Goal: Register for event/course

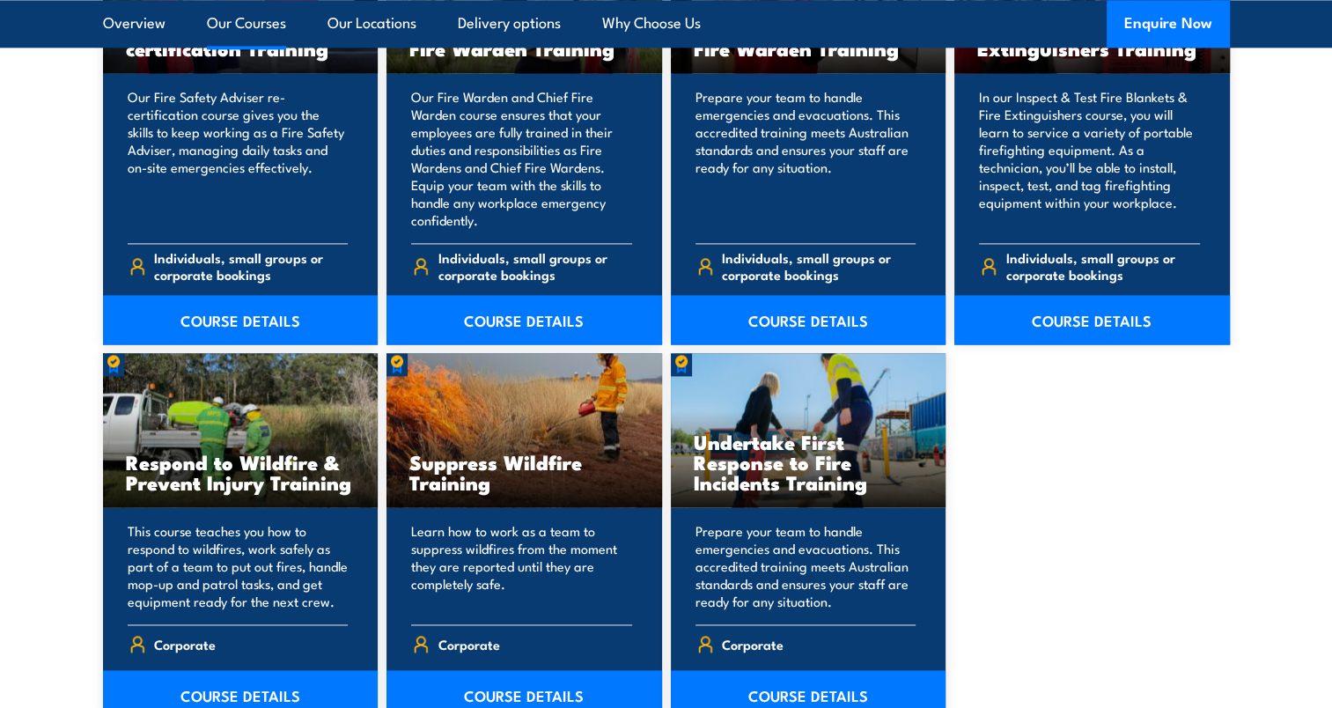
scroll to position [2553, 0]
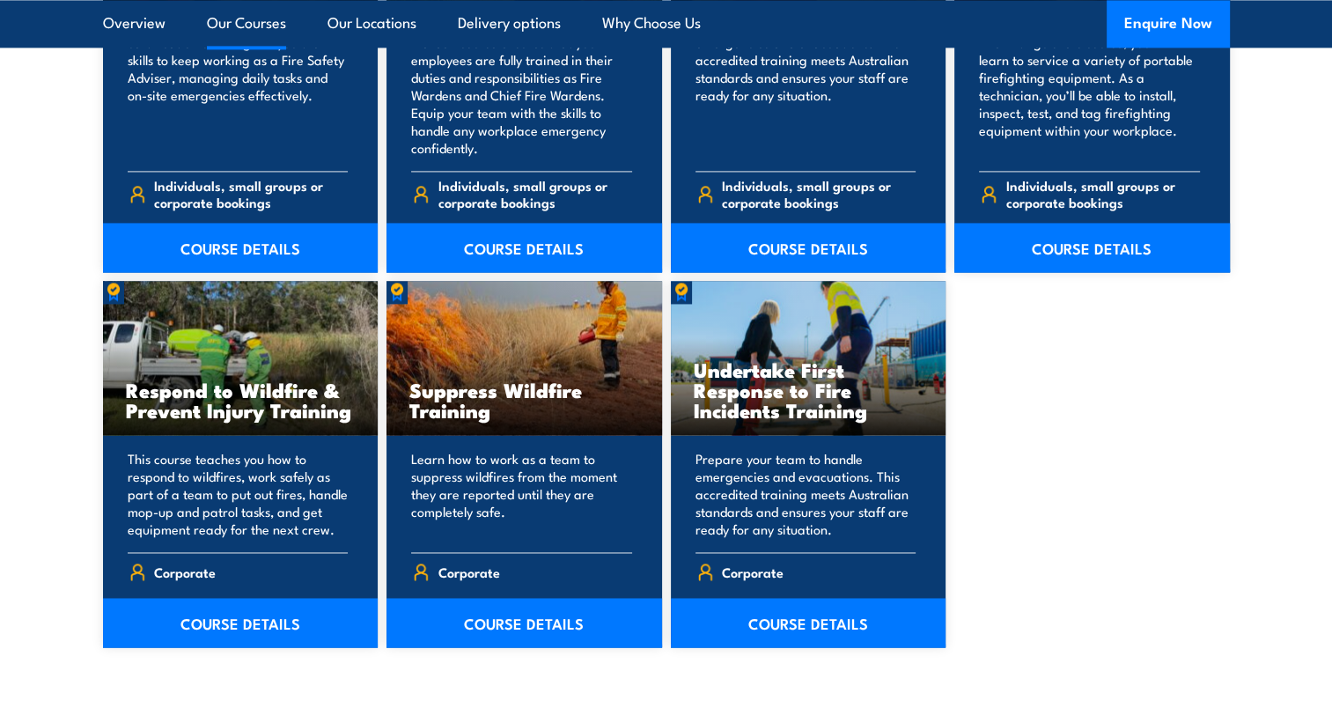
drag, startPoint x: 27, startPoint y: 425, endPoint x: 26, endPoint y: 436, distance: 10.7
drag, startPoint x: 26, startPoint y: 436, endPoint x: 1046, endPoint y: 415, distance: 1020.5
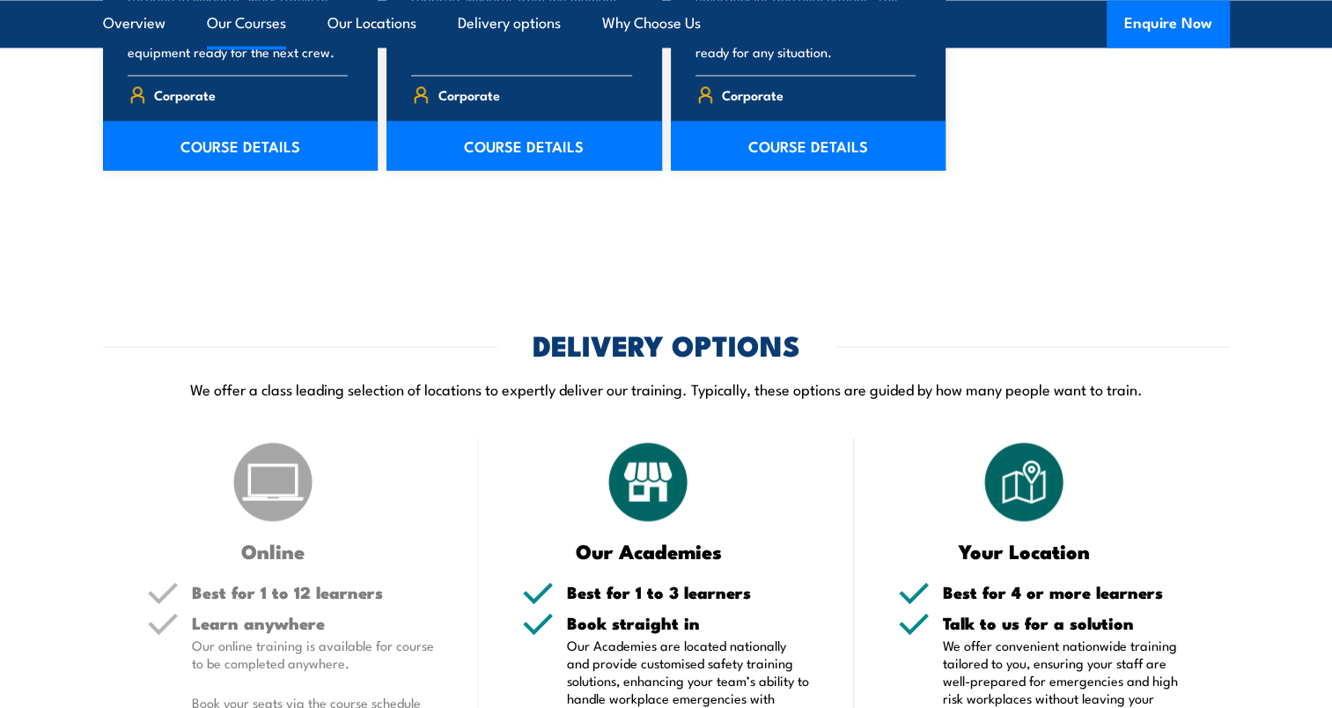
scroll to position [3169, 0]
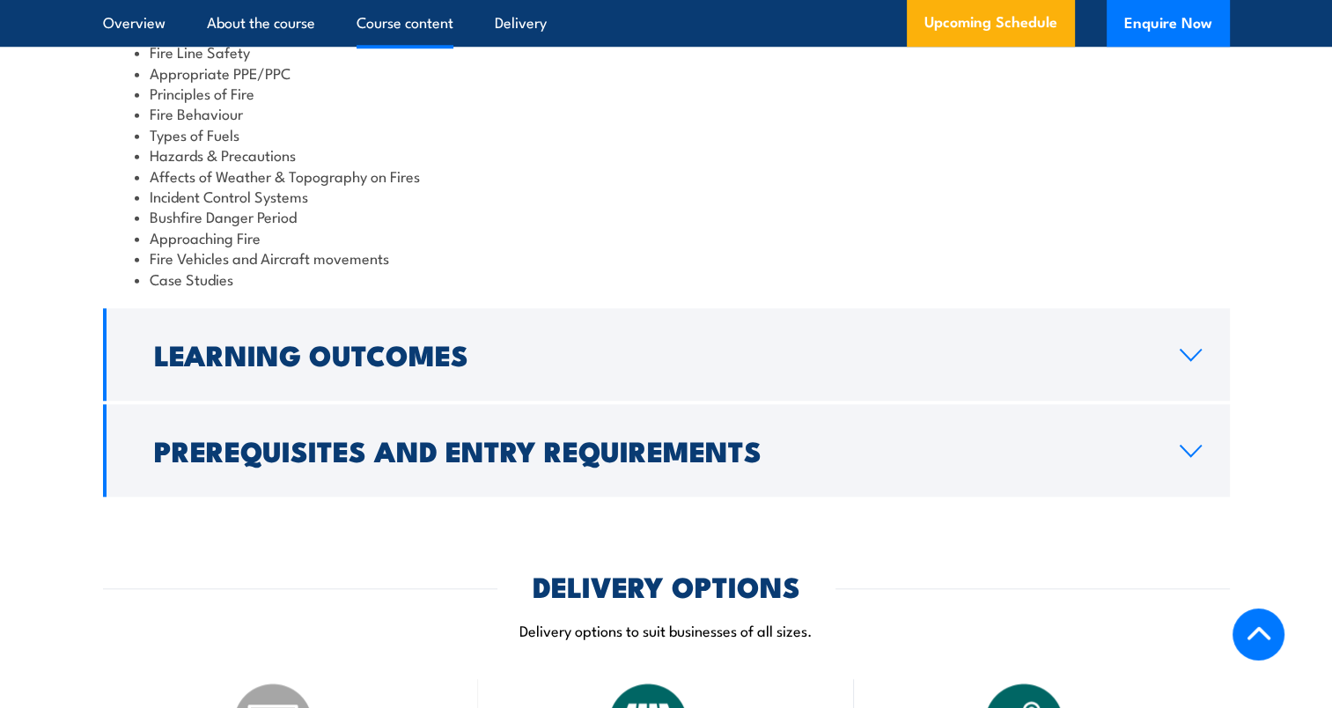
scroll to position [1585, 0]
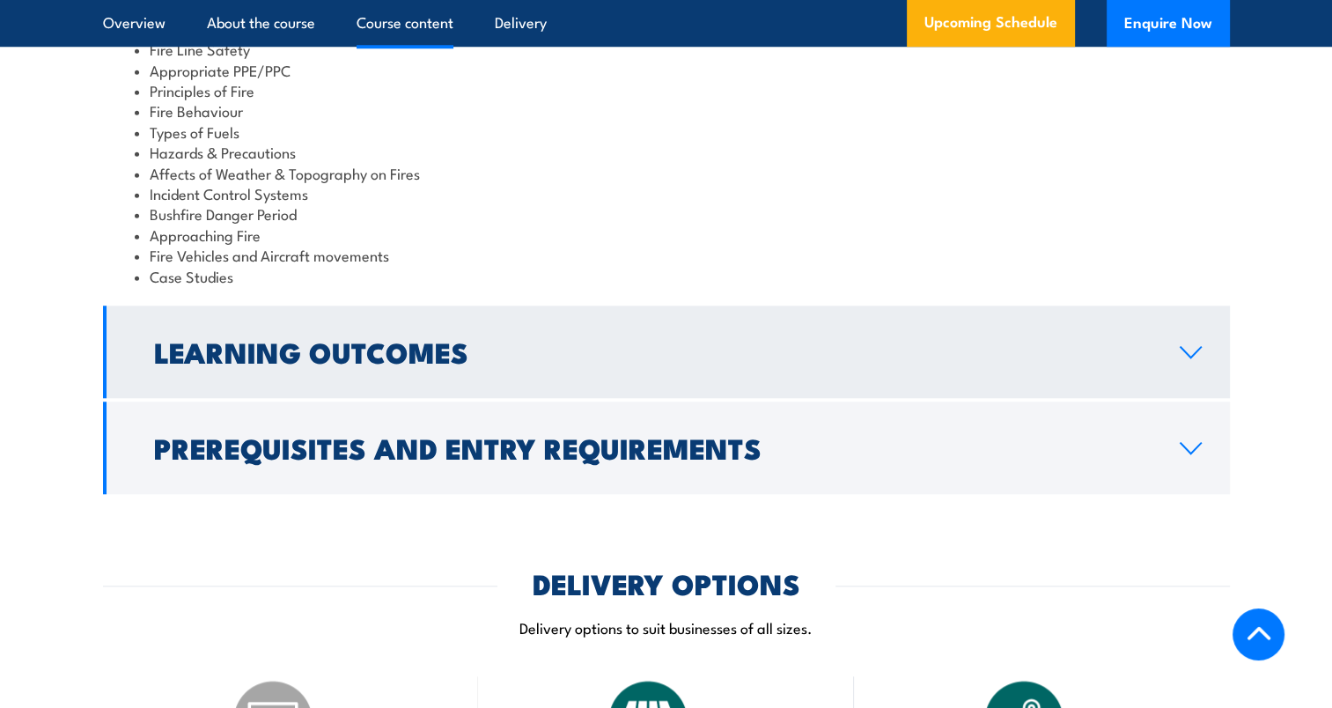
click at [365, 339] on h2 "Learning Outcomes" at bounding box center [652, 351] width 997 height 25
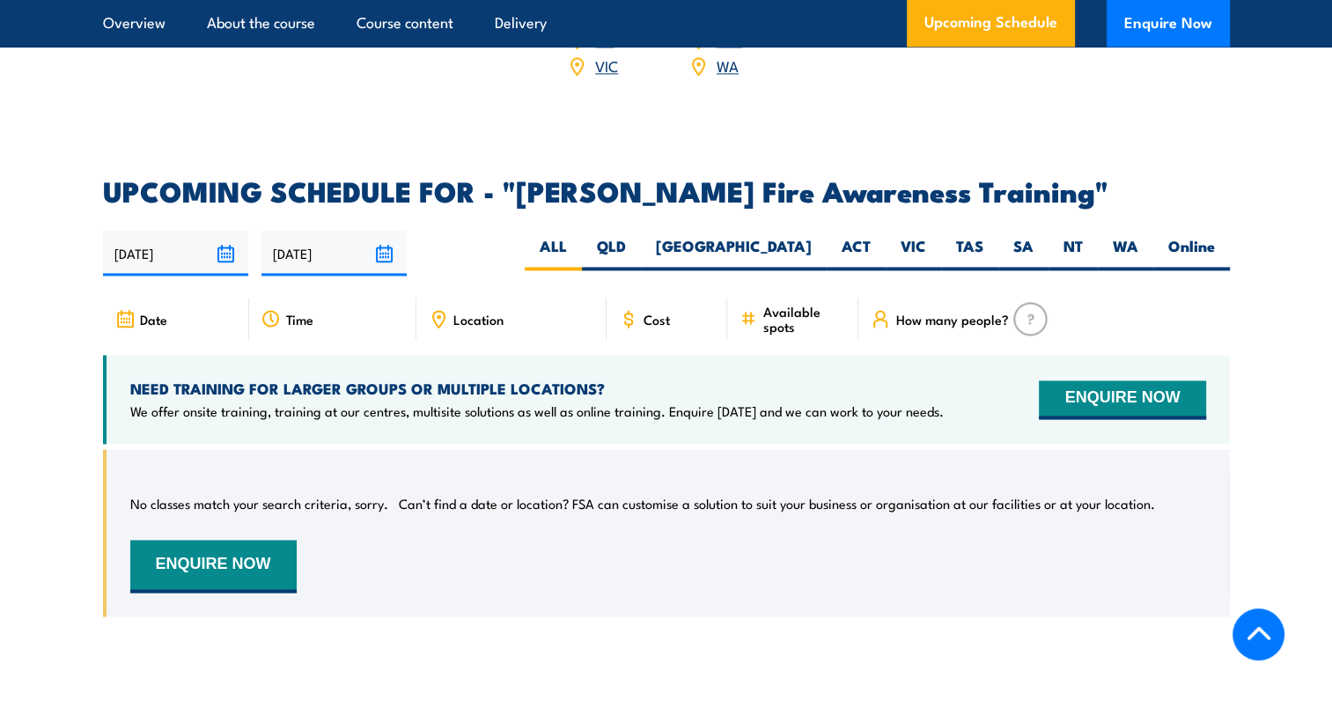
scroll to position [2454, 0]
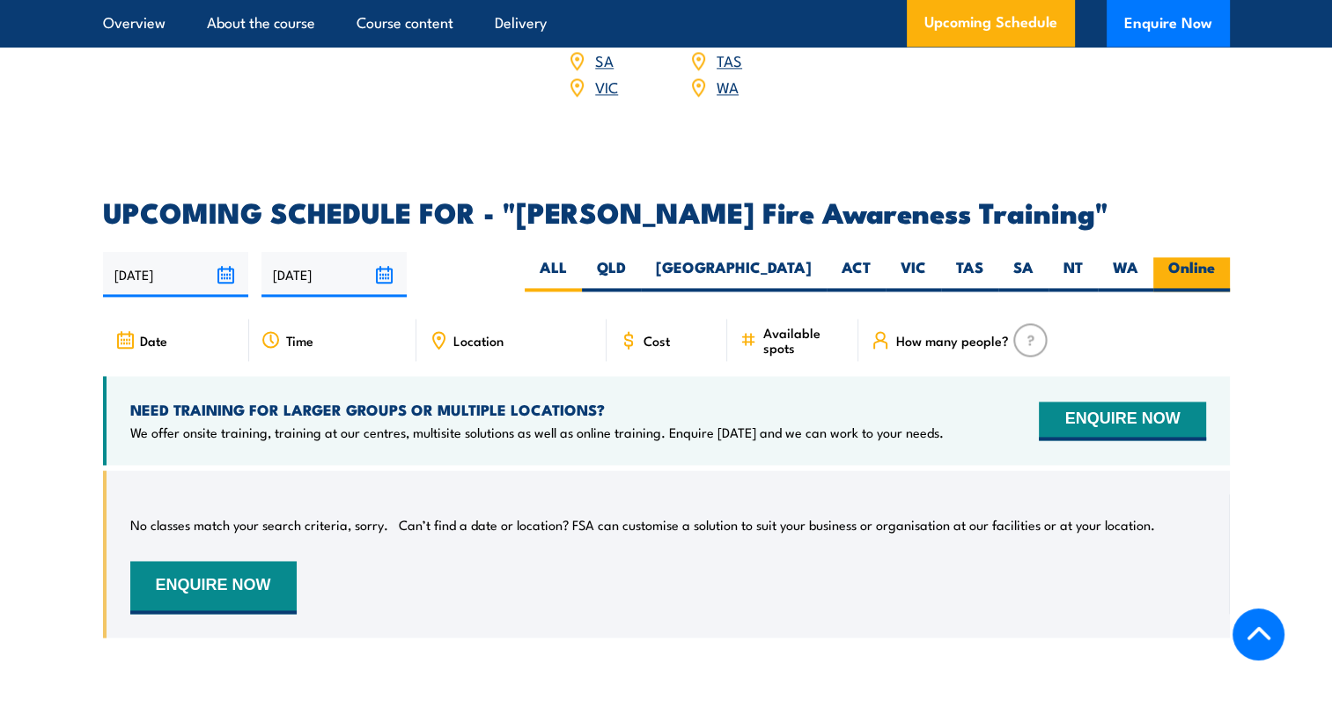
click at [1194, 257] on label "Online" at bounding box center [1191, 274] width 77 height 34
click at [1215, 257] on input "Online" at bounding box center [1220, 262] width 11 height 11
radio input "true"
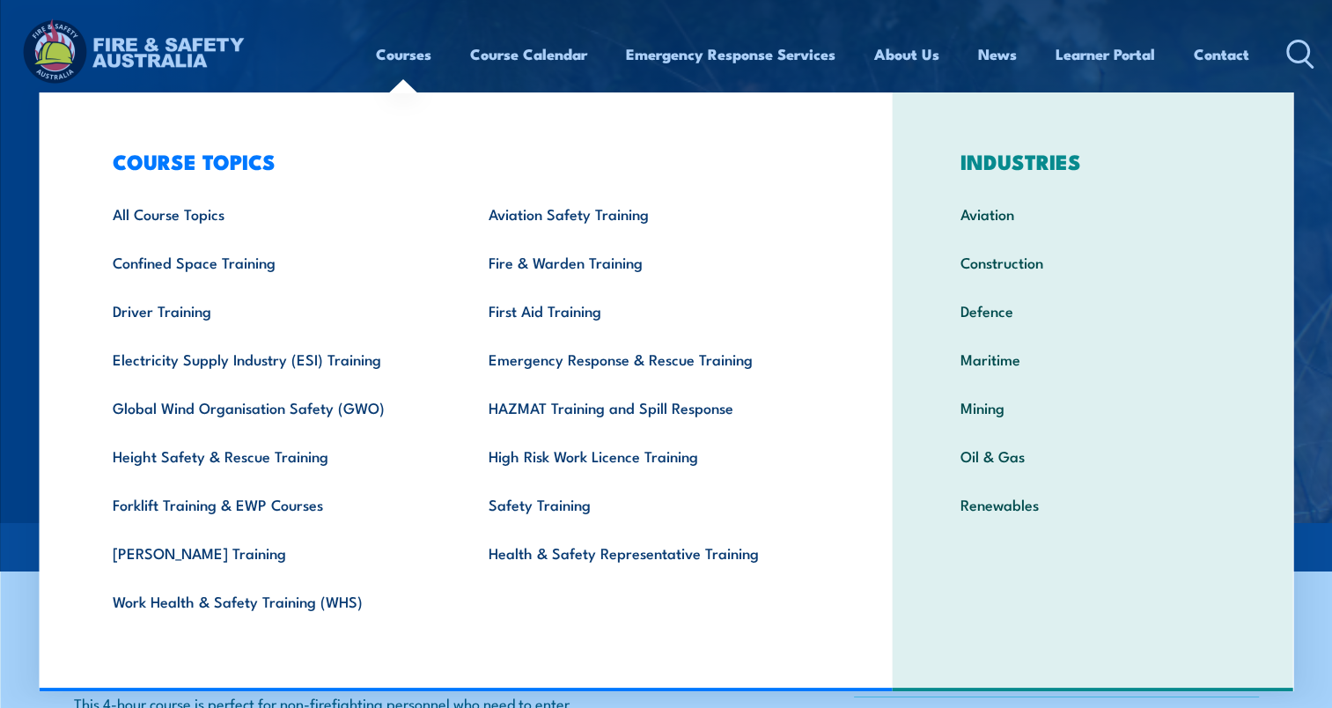
click at [381, 56] on link "Courses" at bounding box center [403, 54] width 55 height 47
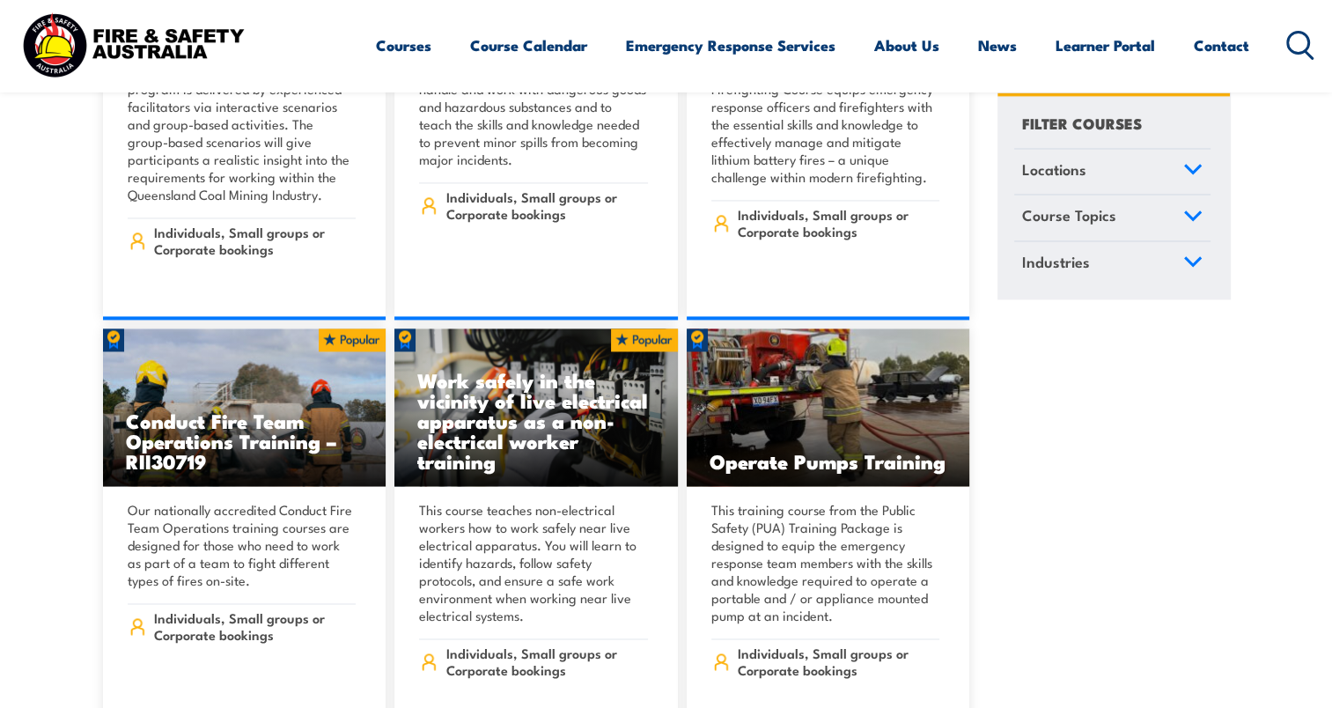
scroll to position [2729, 0]
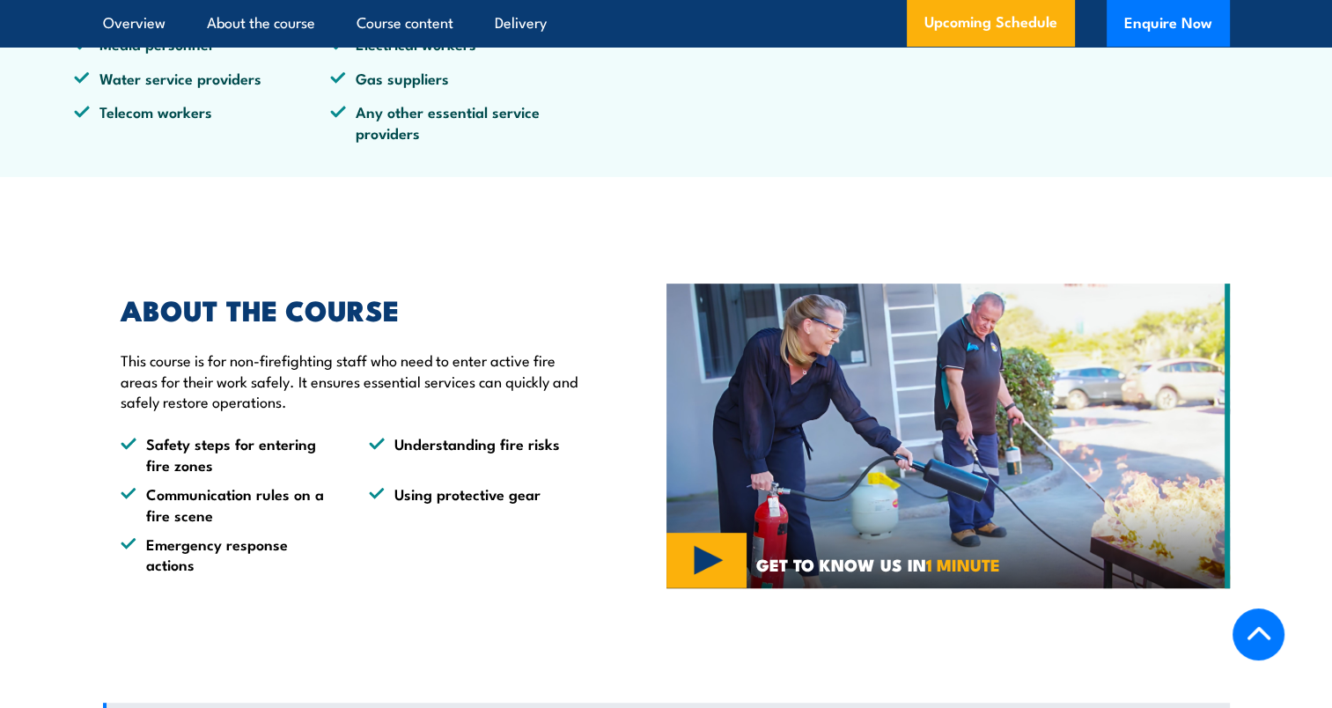
scroll to position [1144, 0]
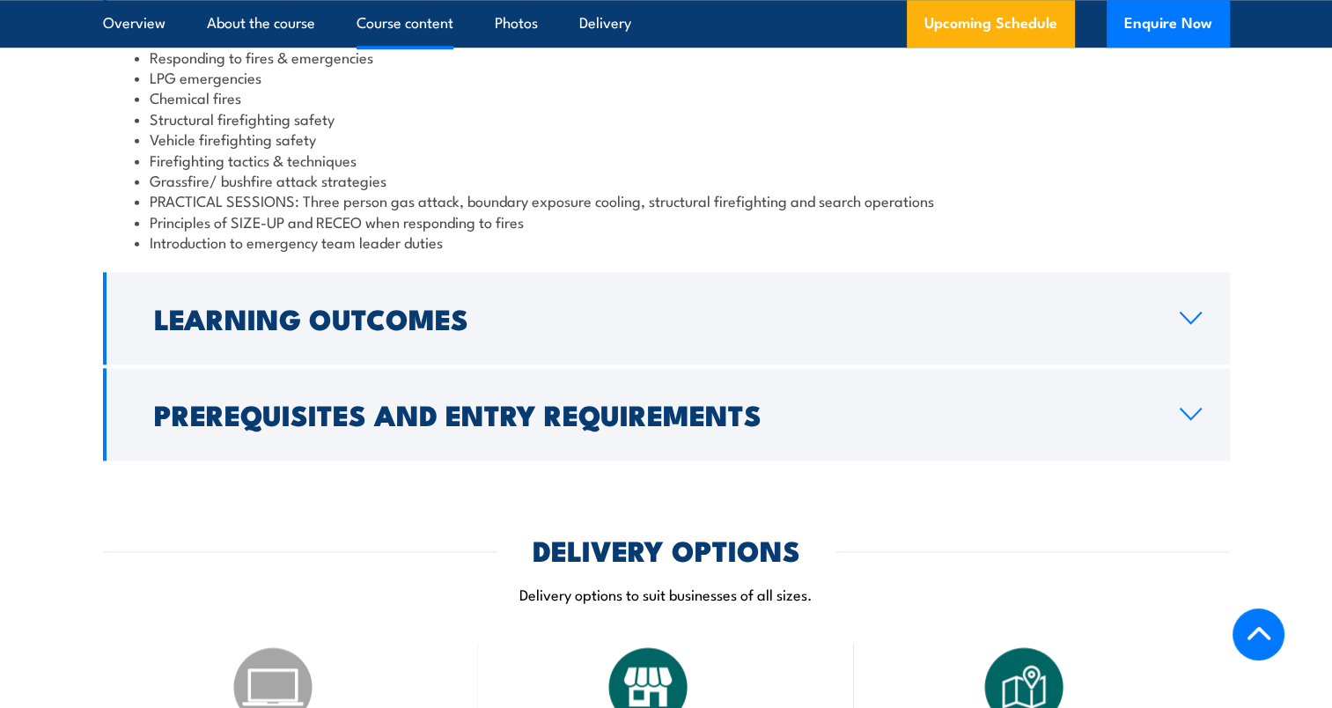
scroll to position [1761, 0]
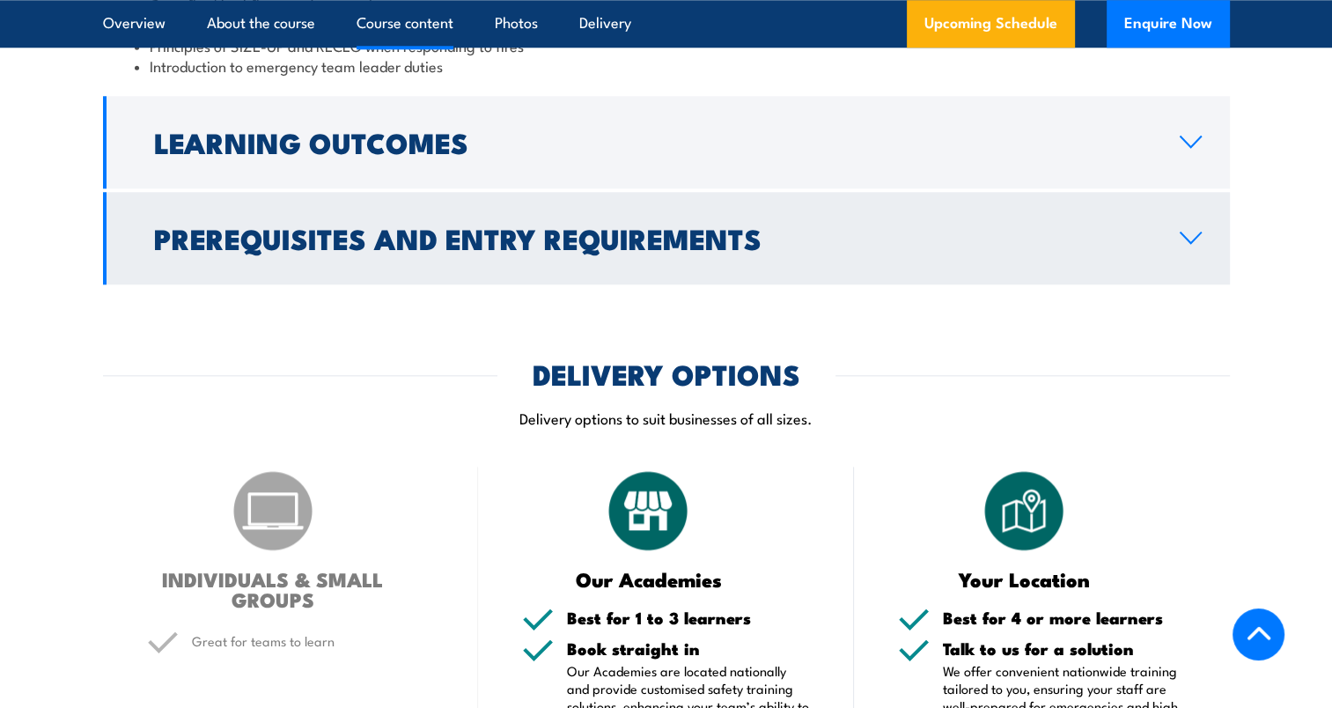
click at [338, 250] on h2 "Prerequisites and Entry Requirements" at bounding box center [652, 237] width 997 height 25
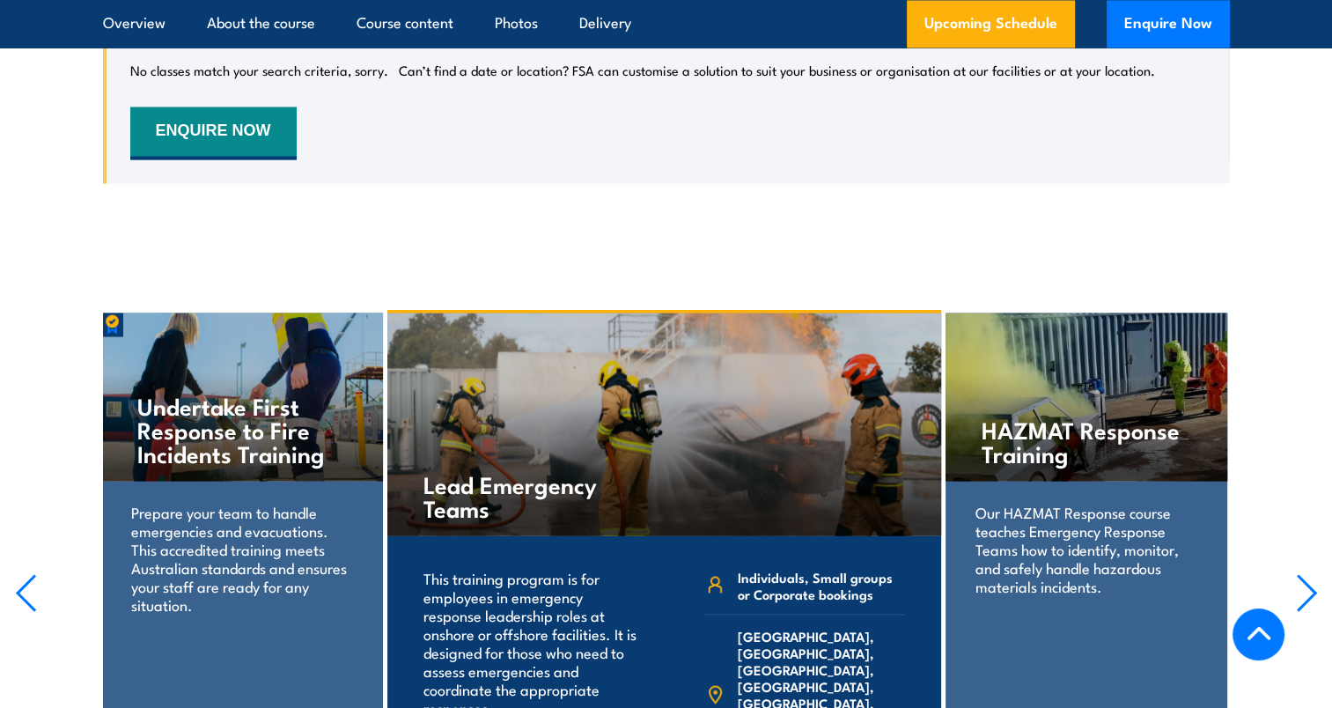
scroll to position [3404, 0]
